Goal: Information Seeking & Learning: Learn about a topic

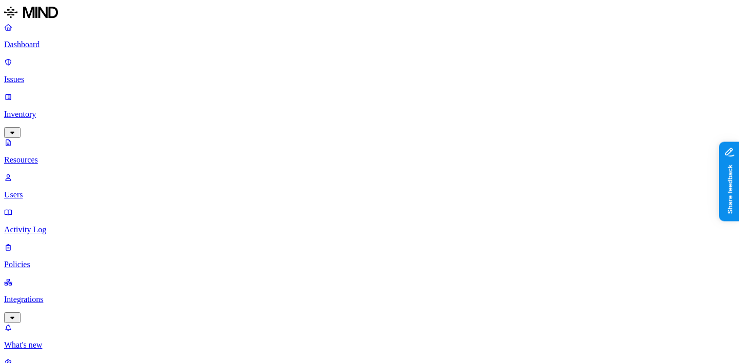
click at [67, 295] on p "Integrations" at bounding box center [369, 299] width 730 height 9
click at [65, 110] on p "Inventory" at bounding box center [369, 114] width 730 height 9
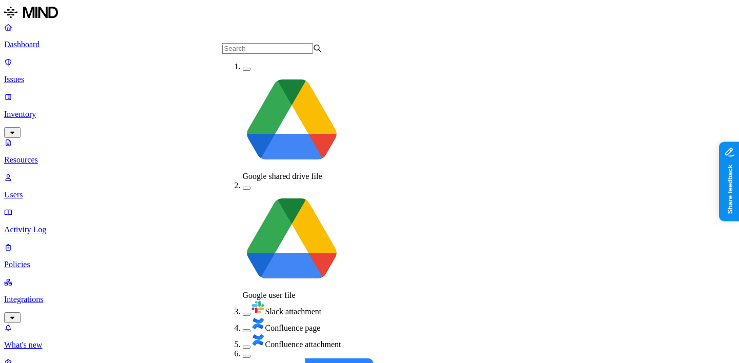
click at [243, 181] on div "Google user file" at bounding box center [293, 240] width 100 height 119
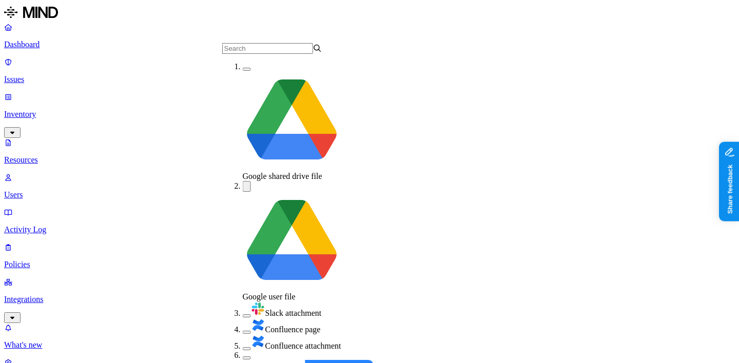
click at [243, 71] on button "button" at bounding box center [247, 69] width 8 height 3
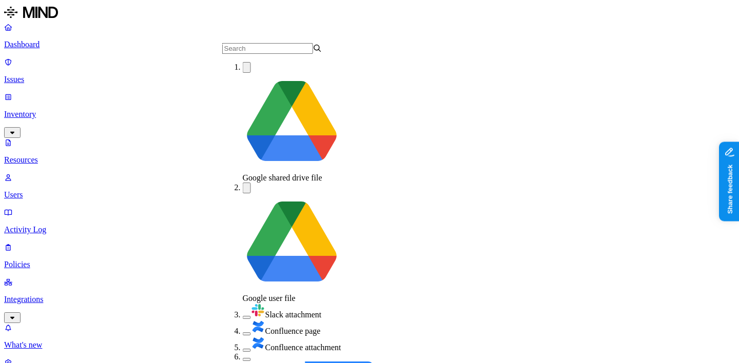
click at [243, 73] on button "button" at bounding box center [247, 67] width 8 height 11
click at [243, 183] on div "Google user file" at bounding box center [293, 243] width 100 height 121
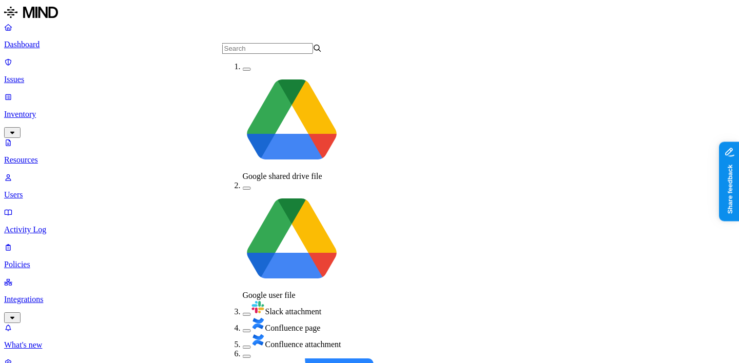
click at [50, 47] on p "Dashboard" at bounding box center [369, 44] width 730 height 9
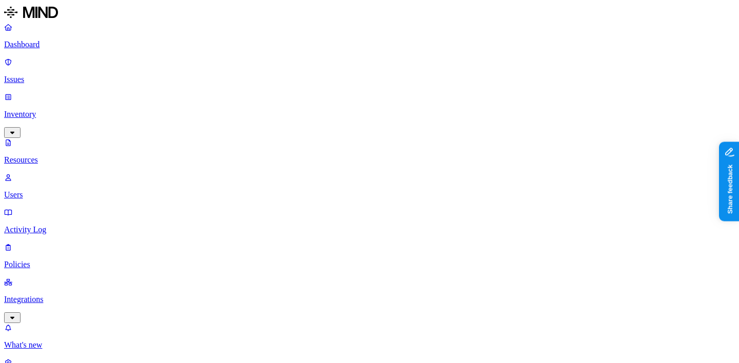
scroll to position [387, 0]
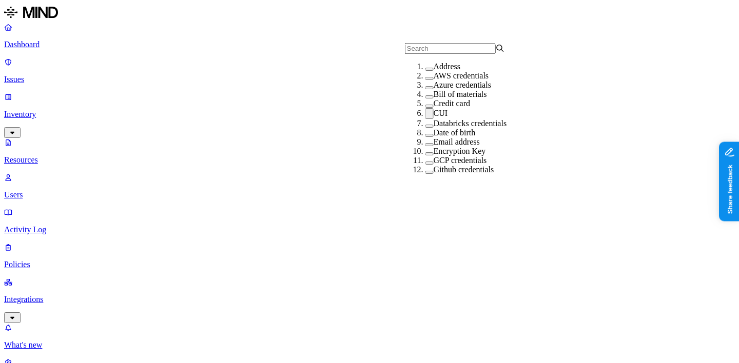
click at [433, 117] on label "CUI" at bounding box center [440, 113] width 14 height 9
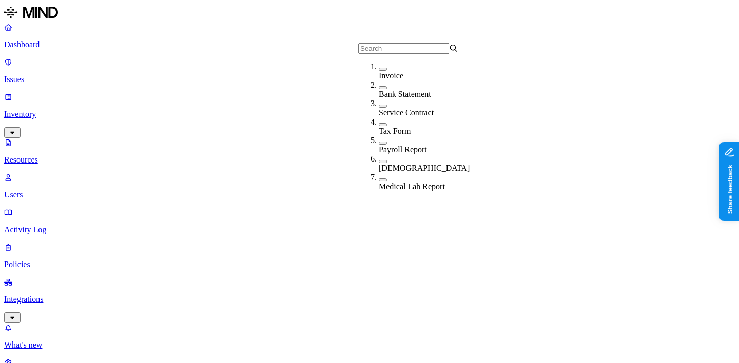
scroll to position [219, 0]
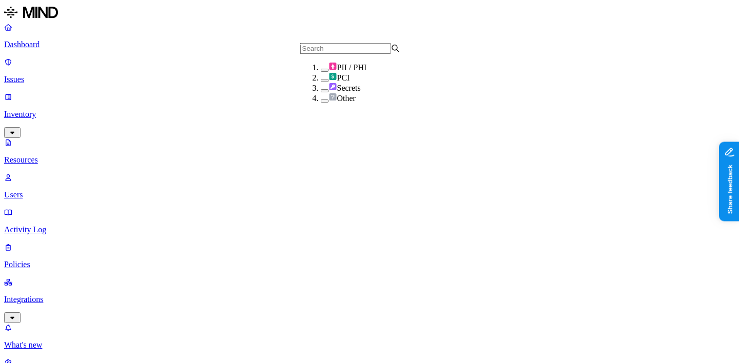
click at [329, 91] on img at bounding box center [333, 87] width 8 height 8
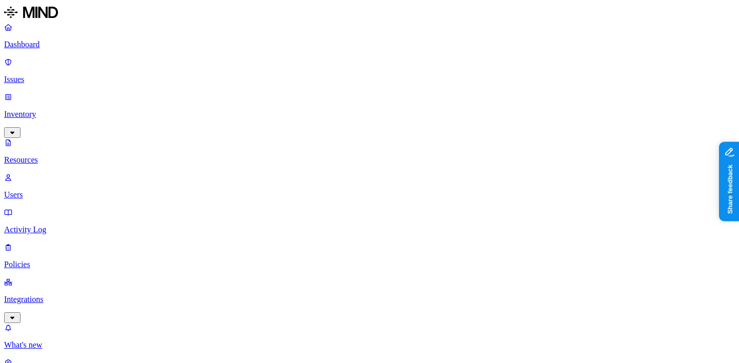
click at [76, 251] on nav "Dashboard Issues Inventory Resources Users Activity Log Policies Integrations W…" at bounding box center [369, 204] width 730 height 362
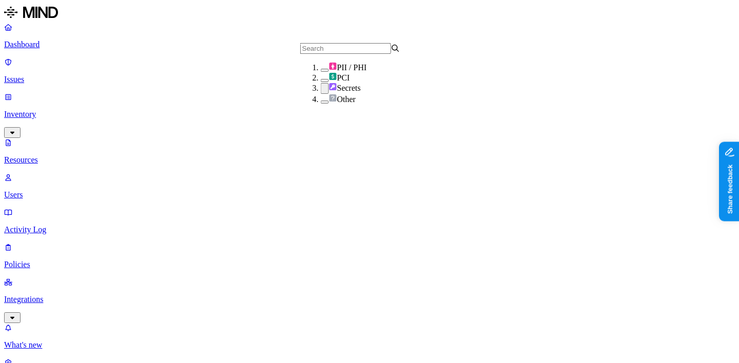
click at [362, 94] on div "Secrets" at bounding box center [371, 88] width 100 height 11
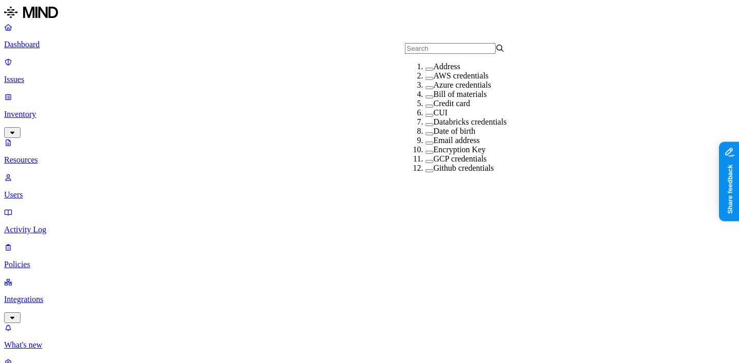
scroll to position [249, 0]
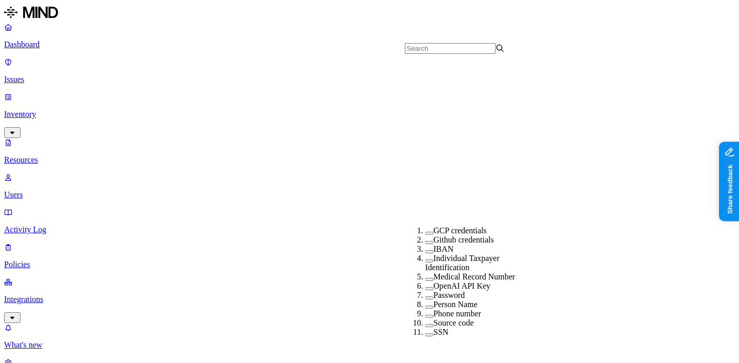
click at [458, 291] on div "Password" at bounding box center [475, 295] width 100 height 9
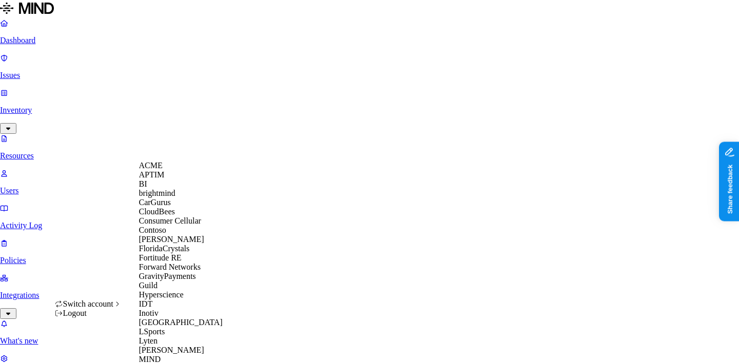
scroll to position [481, 0]
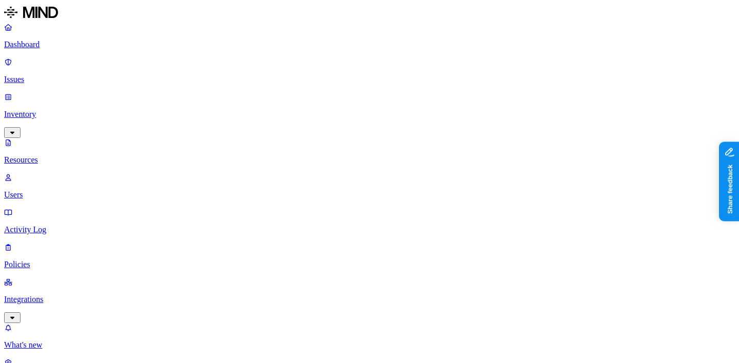
click at [45, 110] on p "Inventory" at bounding box center [369, 114] width 730 height 9
click at [43, 23] on link at bounding box center [369, 13] width 730 height 18
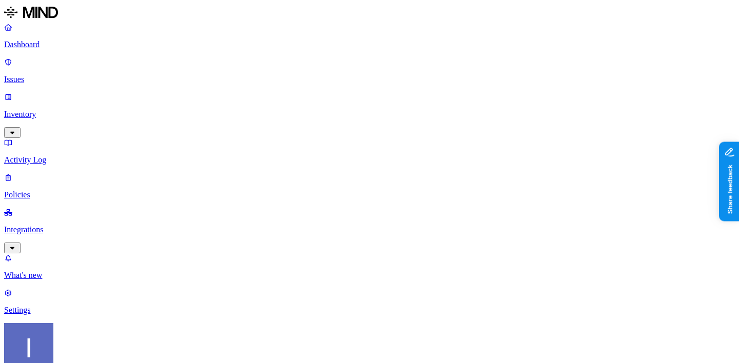
click at [63, 110] on p "Inventory" at bounding box center [369, 114] width 730 height 9
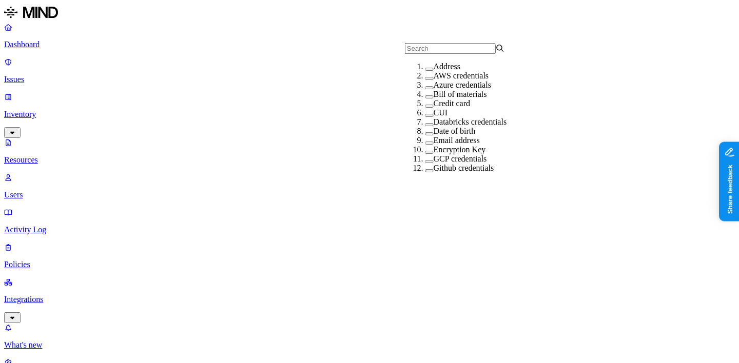
click at [443, 117] on div "CUI" at bounding box center [475, 112] width 100 height 9
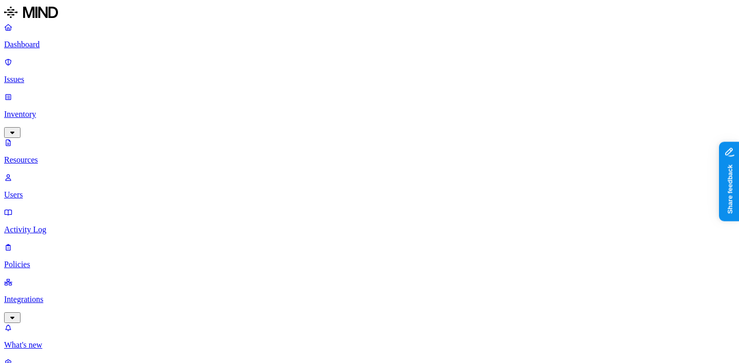
click at [74, 295] on p "Integrations" at bounding box center [369, 299] width 730 height 9
click at [61, 306] on p "Endpoints" at bounding box center [369, 310] width 730 height 9
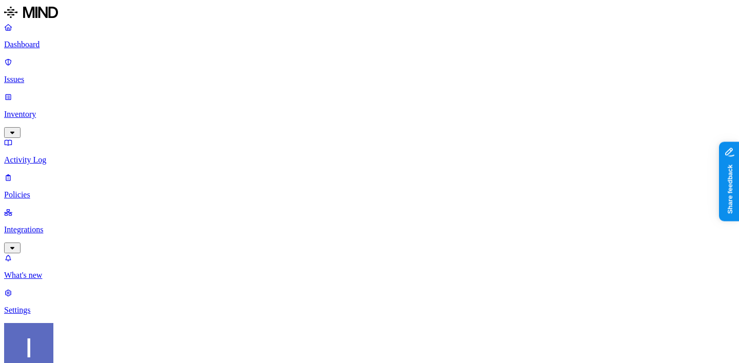
scroll to position [6, 0]
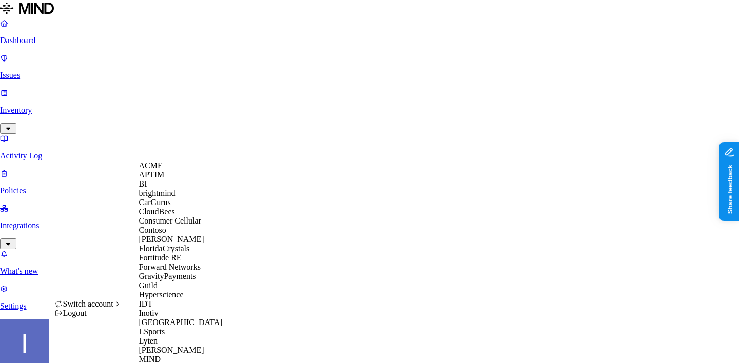
scroll to position [20, 0]
click at [182, 216] on div "CloudBees" at bounding box center [189, 211] width 100 height 9
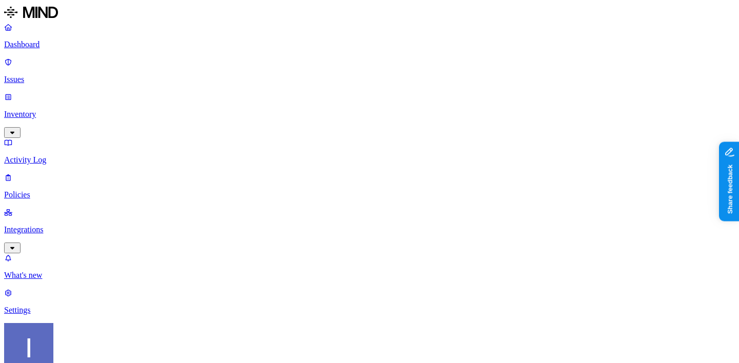
click at [69, 75] on p "Issues" at bounding box center [369, 79] width 730 height 9
click at [67, 110] on p "Inventory" at bounding box center [369, 114] width 730 height 9
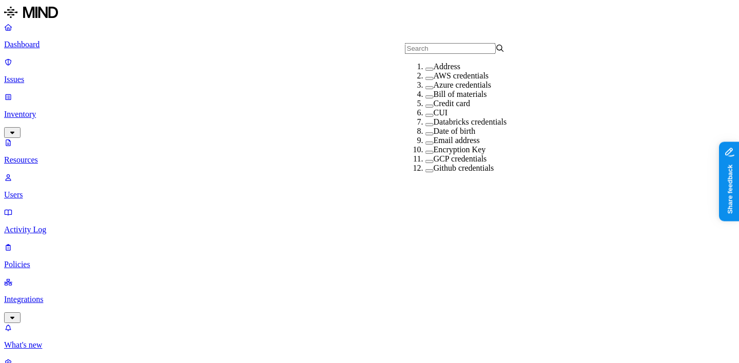
click at [433, 80] on label "AWS credentials" at bounding box center [460, 75] width 55 height 9
click at [433, 81] on label "AWS credentials" at bounding box center [460, 76] width 55 height 9
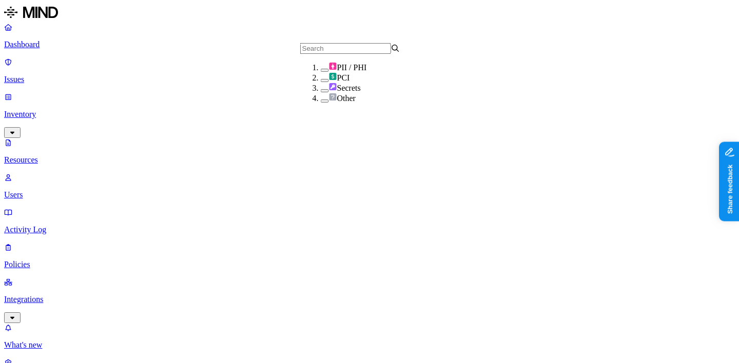
click at [329, 91] on img at bounding box center [333, 87] width 8 height 8
drag, startPoint x: 254, startPoint y: 70, endPoint x: 398, endPoint y: 70, distance: 143.6
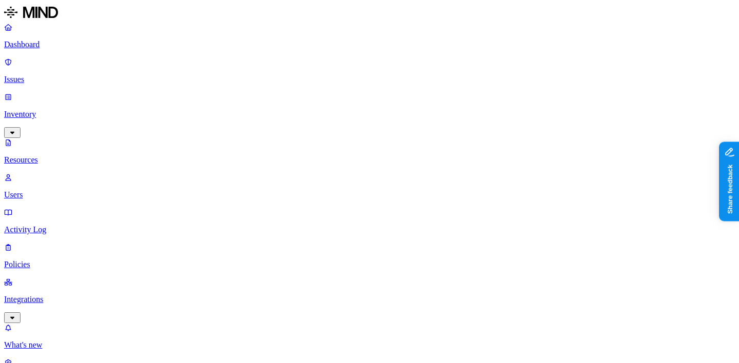
scroll to position [219, 0]
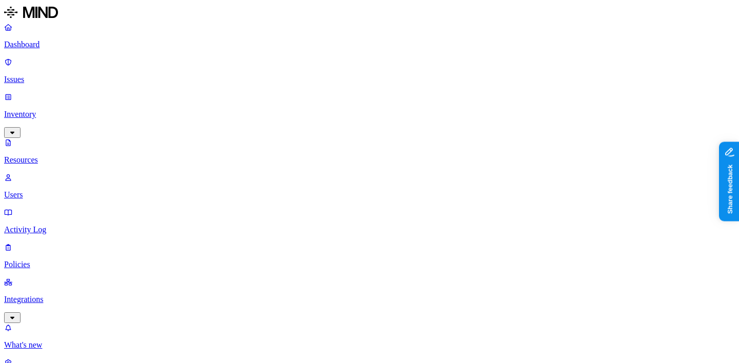
scroll to position [286, 0]
drag, startPoint x: 670, startPoint y: 70, endPoint x: 731, endPoint y: 70, distance: 61.6
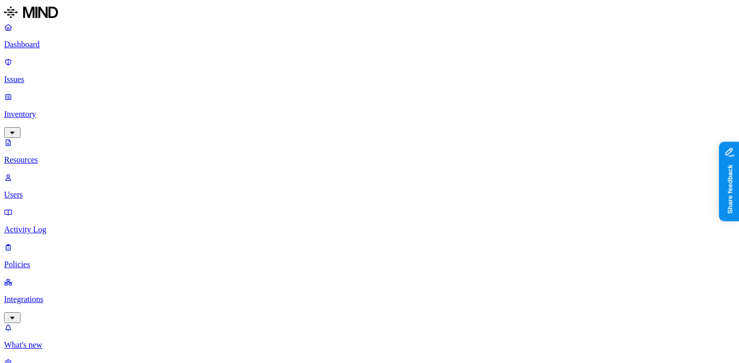
scroll to position [203, 0]
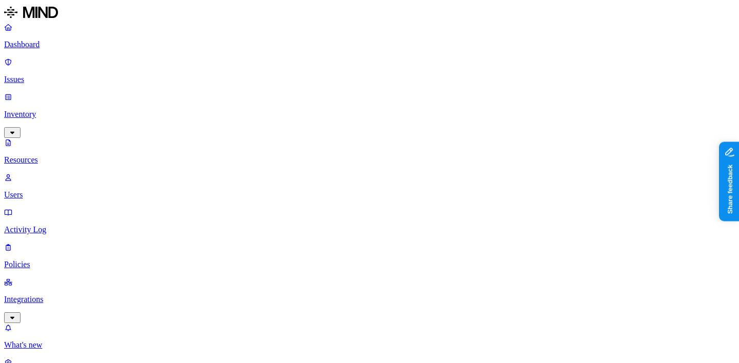
scroll to position [445, 0]
drag, startPoint x: 498, startPoint y: 197, endPoint x: 452, endPoint y: 193, distance: 46.3
copy figure "LI lindsay.benkel"
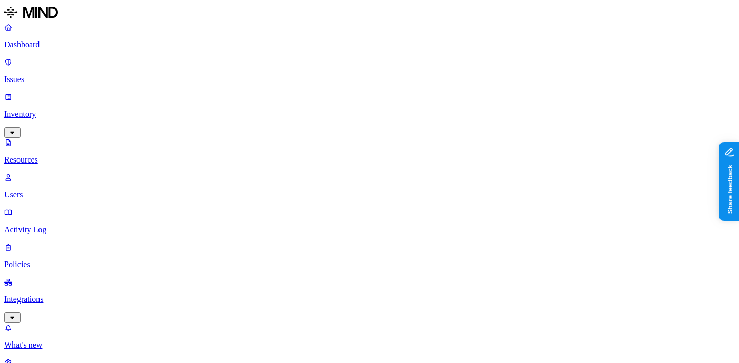
scroll to position [388, 0]
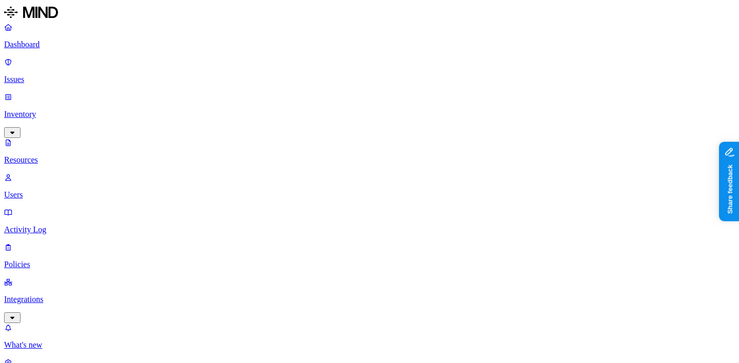
click at [97, 275] on nav "Dashboard Issues Inventory Resources Users Activity Log Policies Integrations W…" at bounding box center [369, 204] width 730 height 362
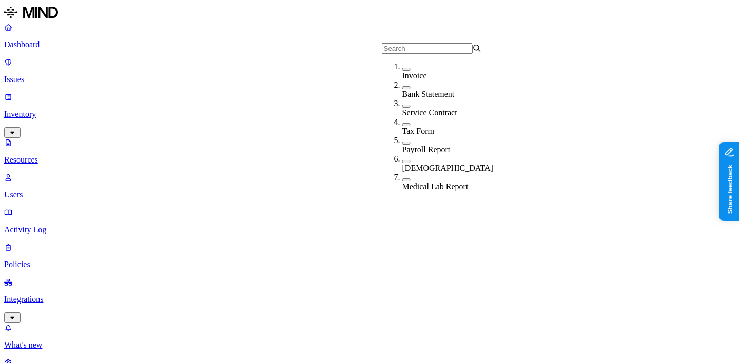
scroll to position [18, 0]
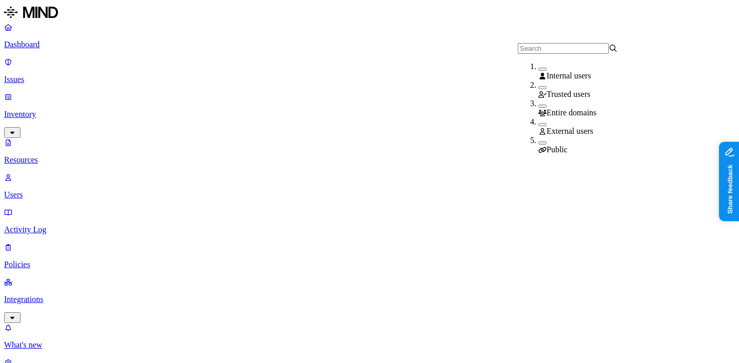
click at [546, 145] on div "Public" at bounding box center [588, 149] width 100 height 9
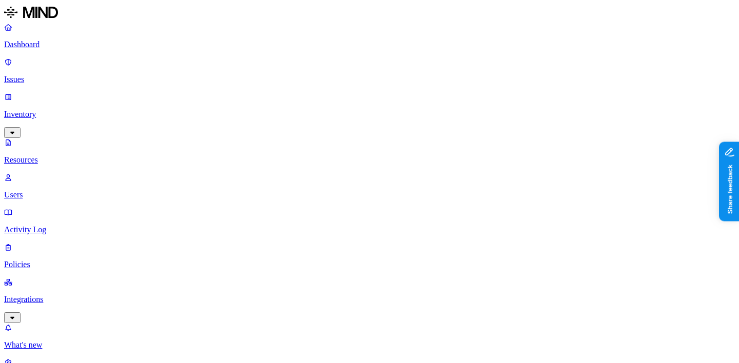
scroll to position [69, 0]
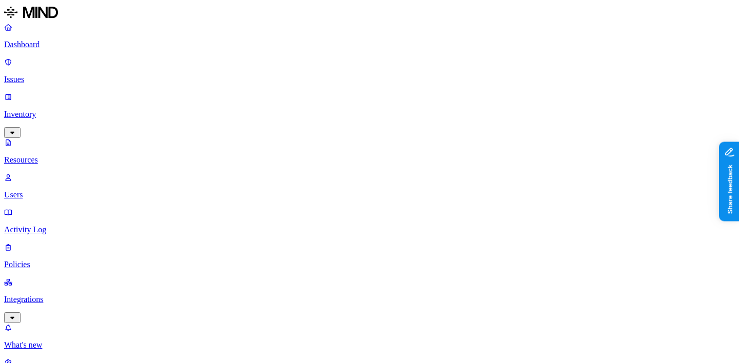
scroll to position [135, 0]
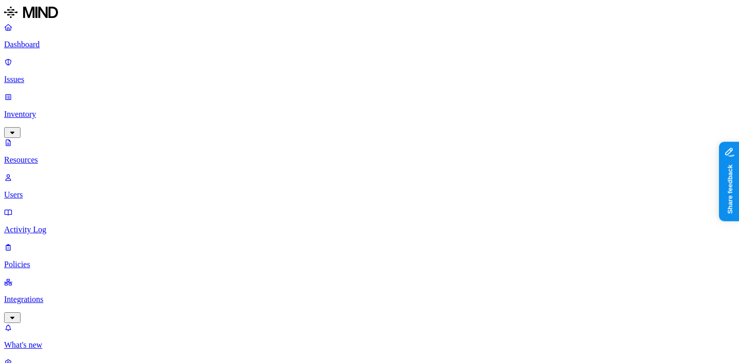
scroll to position [122, 0]
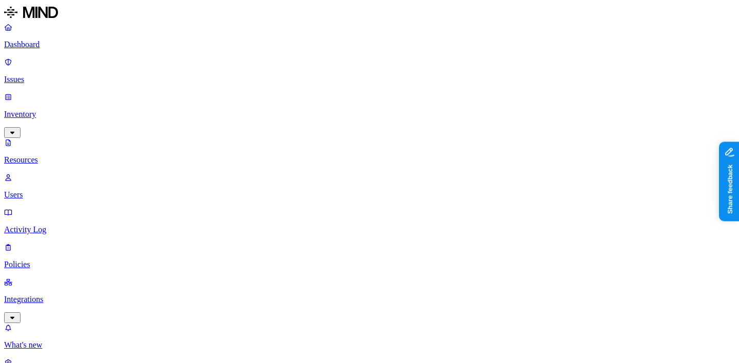
scroll to position [411, 0]
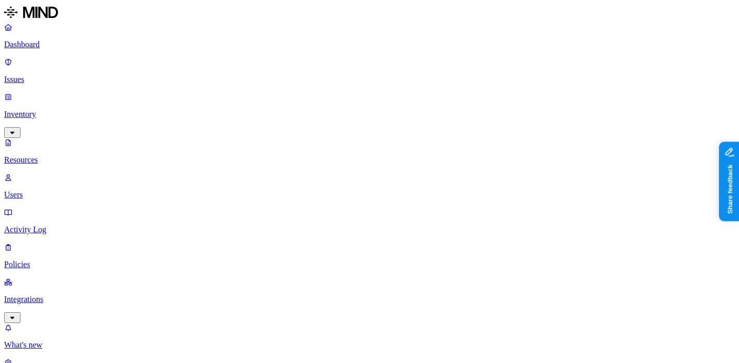
scroll to position [174, 0]
drag, startPoint x: 534, startPoint y: 70, endPoint x: 729, endPoint y: 70, distance: 195.4
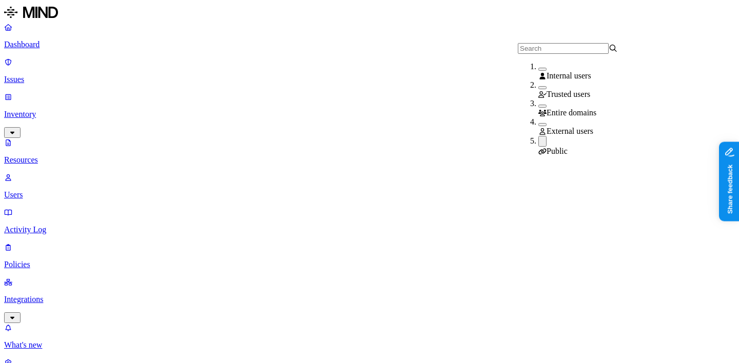
click at [540, 148] on icon at bounding box center [542, 151] width 8 height 7
click at [541, 131] on div "External users" at bounding box center [588, 126] width 100 height 18
click at [43, 278] on link "Integrations" at bounding box center [369, 300] width 730 height 44
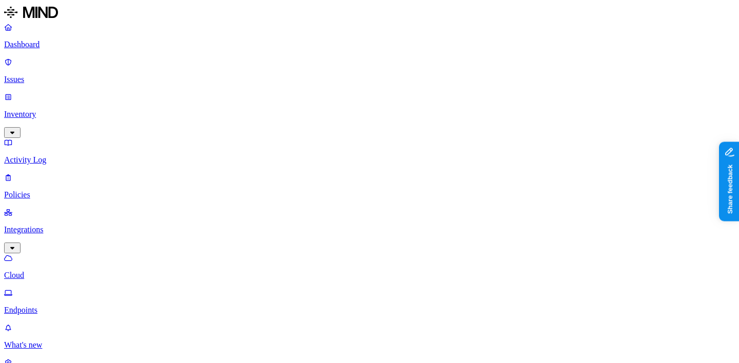
click at [62, 288] on link "Endpoints" at bounding box center [369, 301] width 730 height 27
click at [64, 271] on p "Cloud" at bounding box center [369, 275] width 730 height 9
click at [65, 110] on p "Inventory" at bounding box center [369, 114] width 730 height 9
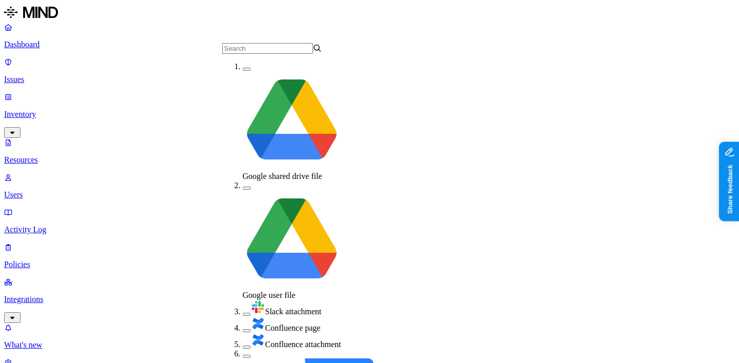
click at [265, 340] on span "Confluence attachment" at bounding box center [303, 344] width 76 height 9
click at [270, 317] on div "Confluence page" at bounding box center [293, 325] width 100 height 16
